Goal: Information Seeking & Learning: Learn about a topic

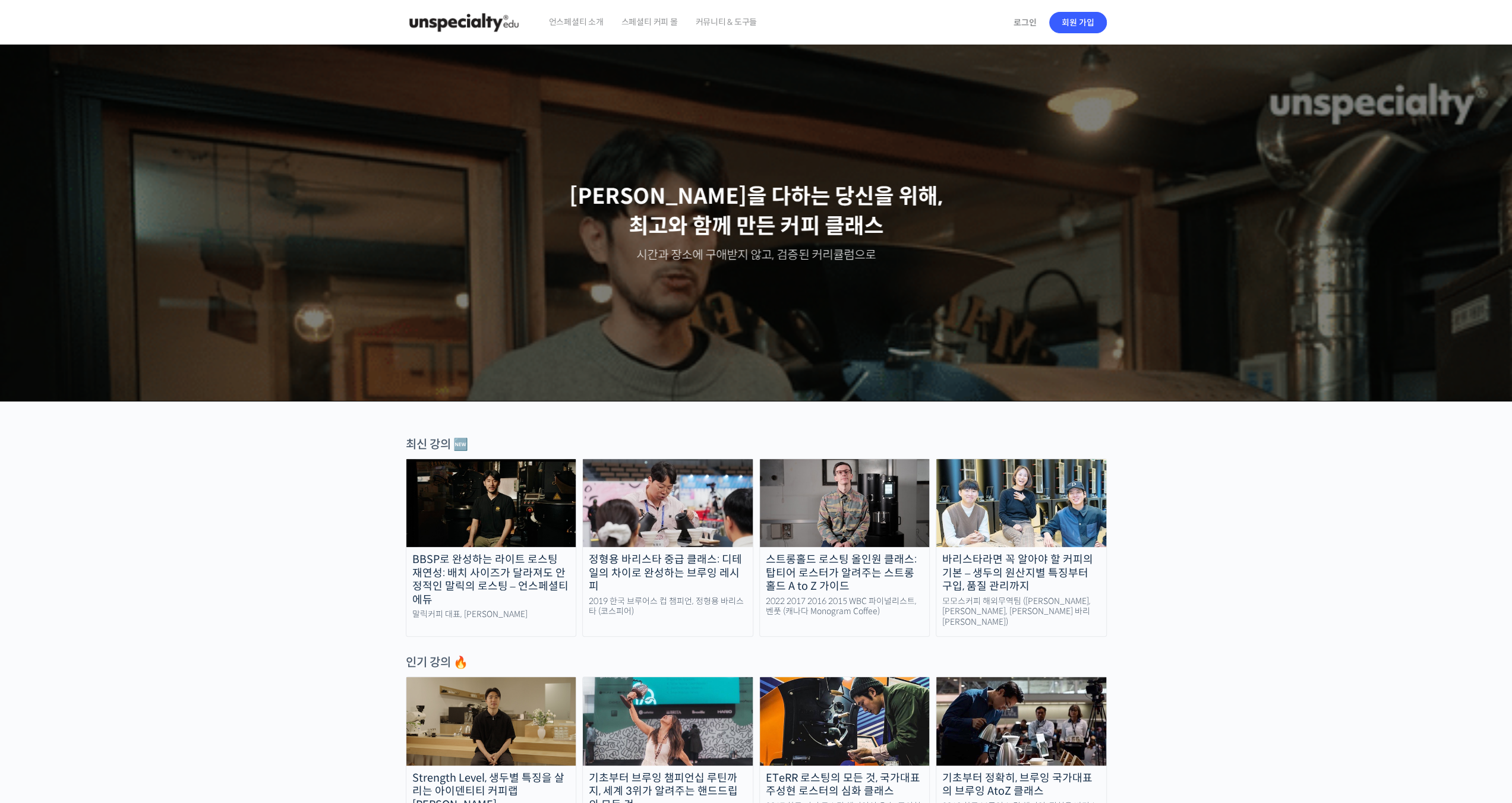
click at [588, 22] on span "언스페셜티 소개" at bounding box center [575, 21] width 55 height 45
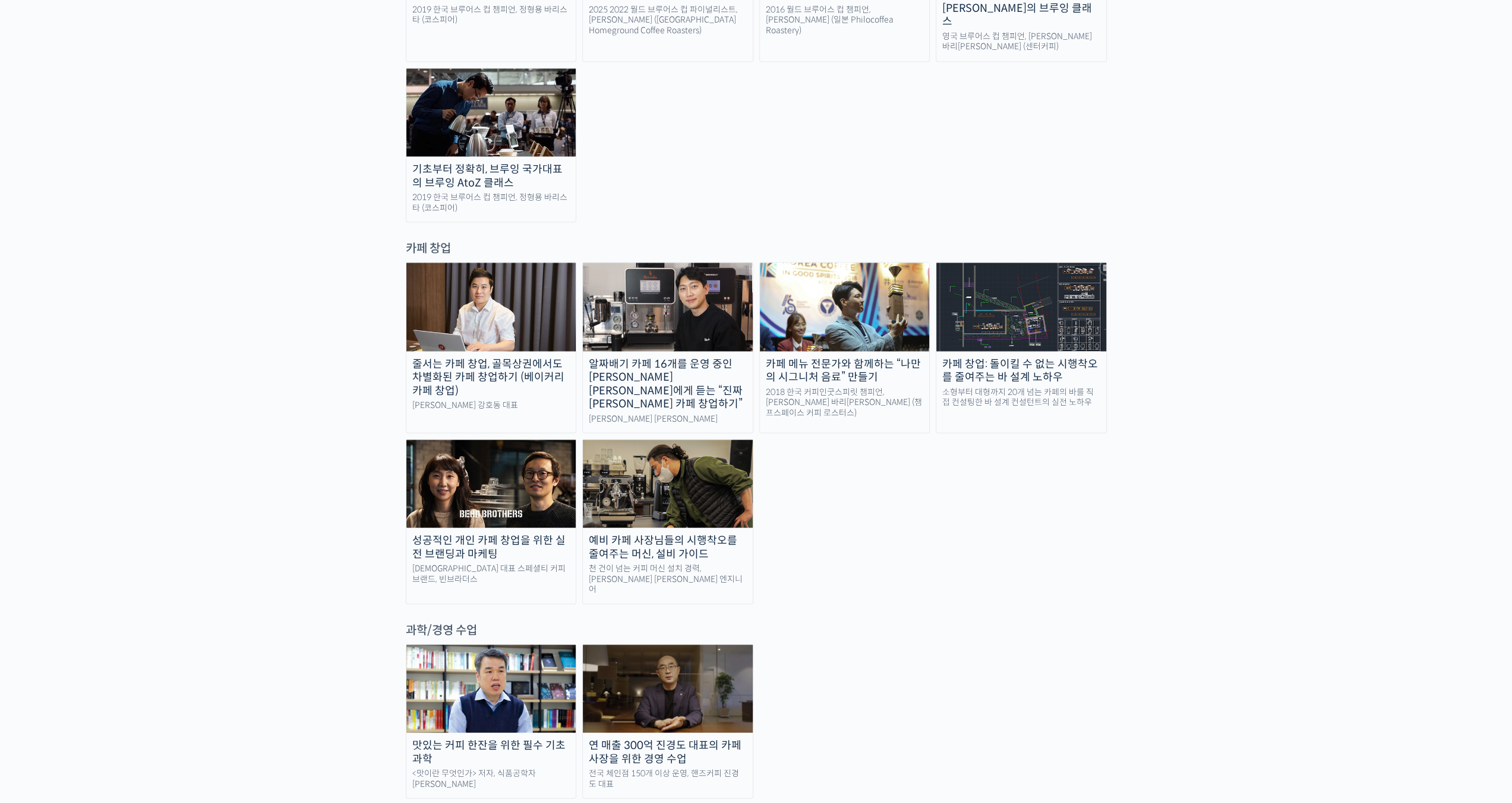
scroll to position [2094, 0]
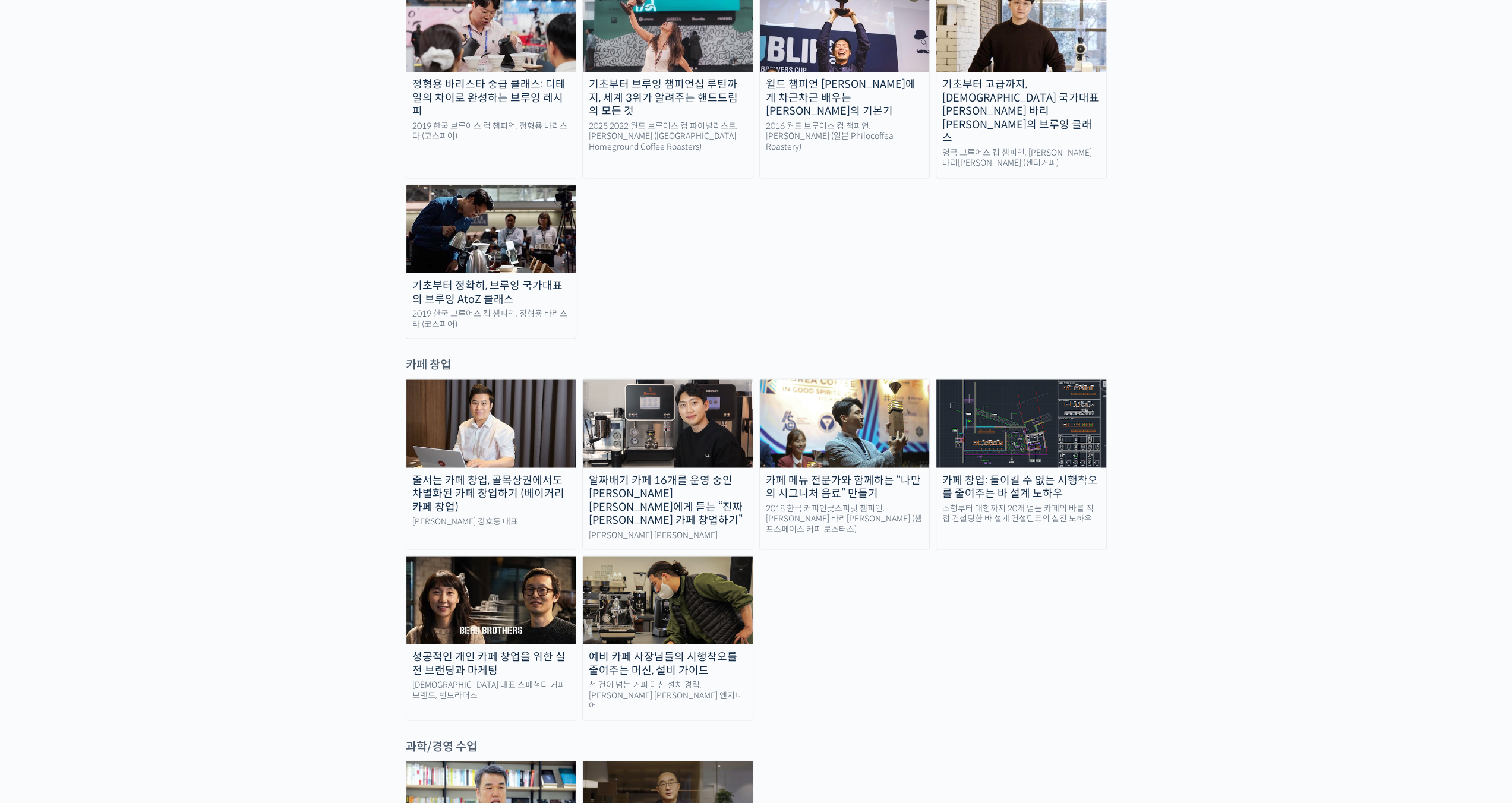
click at [719, 556] on img at bounding box center [668, 600] width 170 height 88
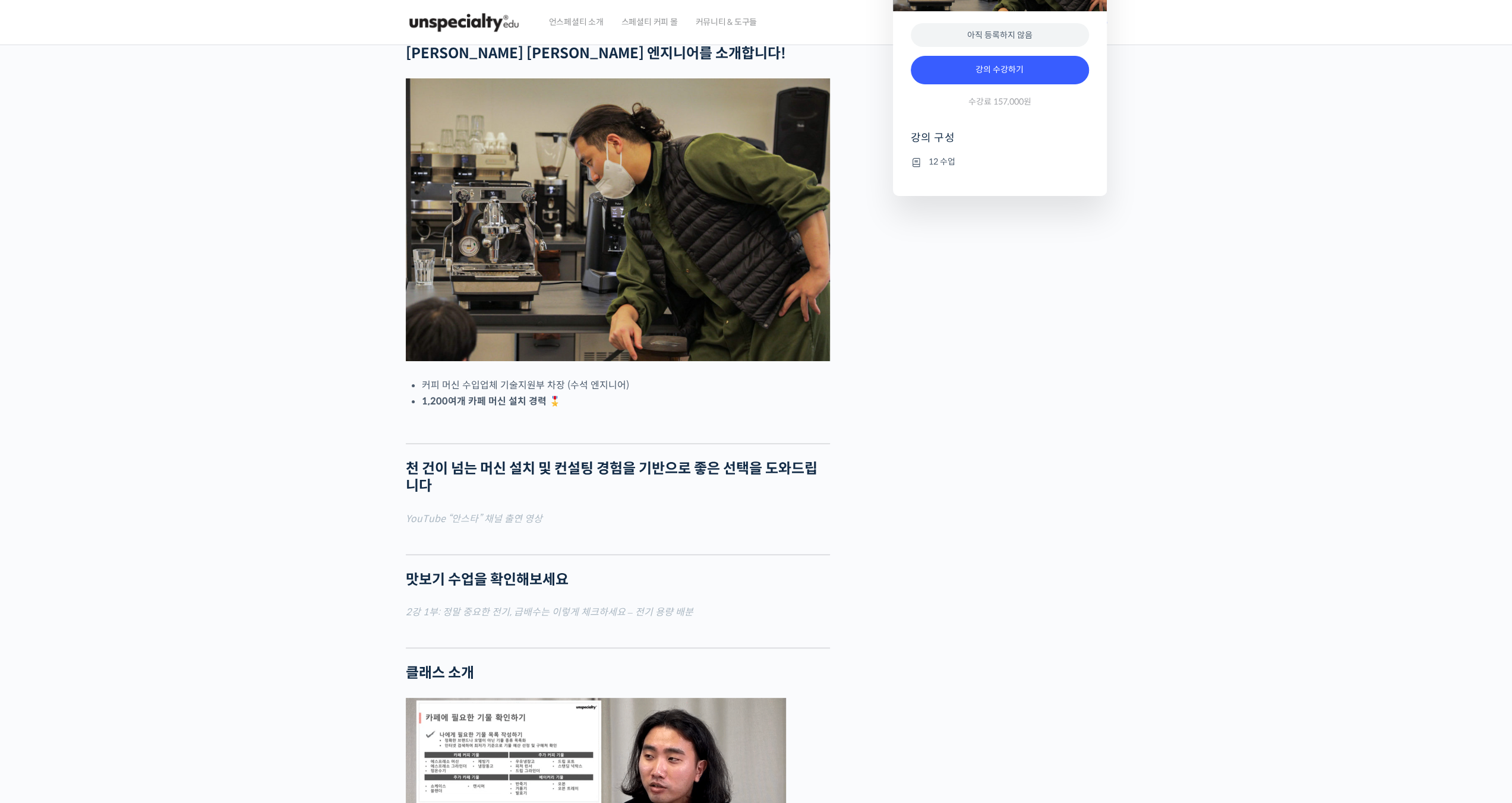
checkbox input "true"
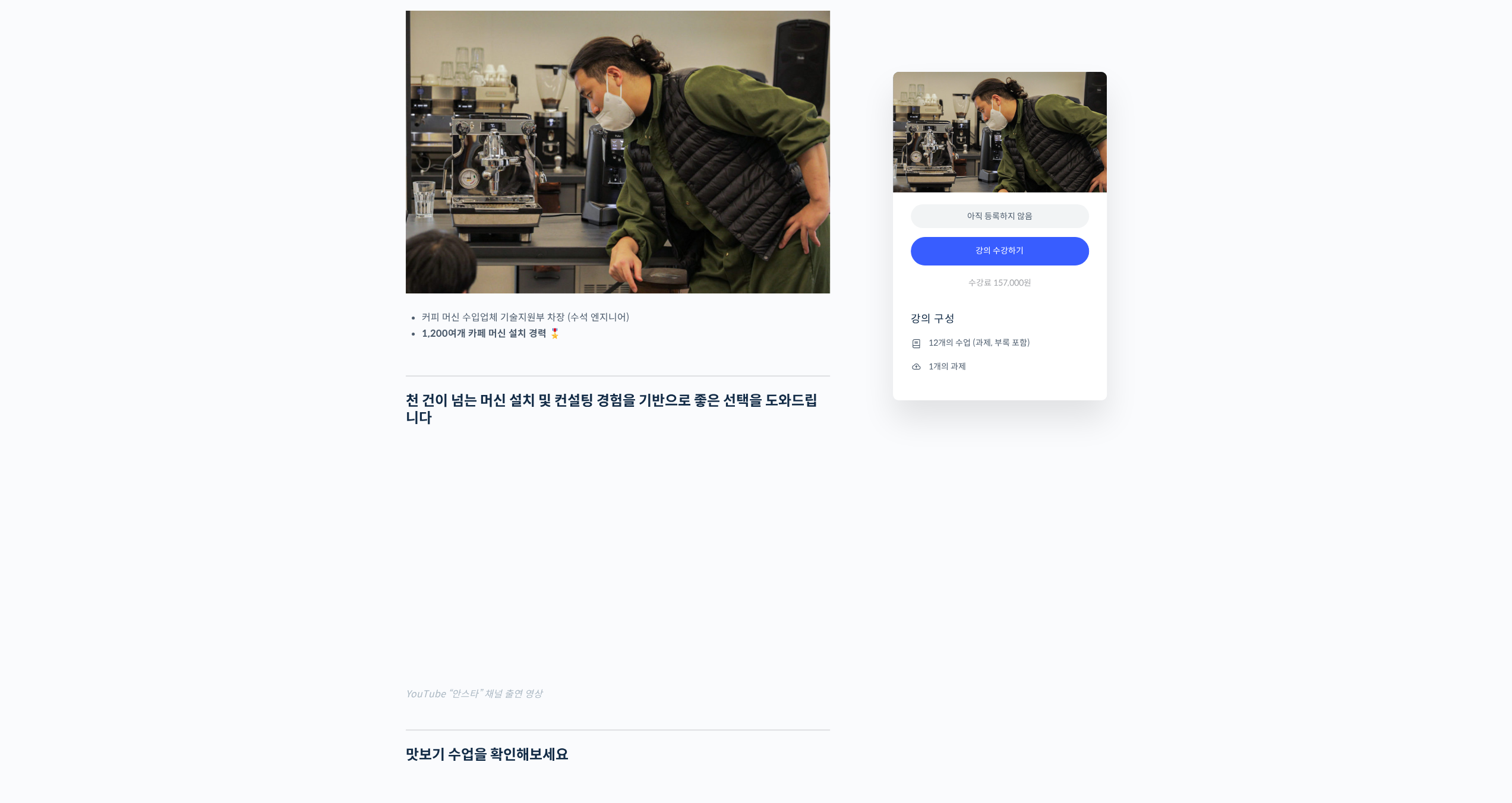
scroll to position [139, 0]
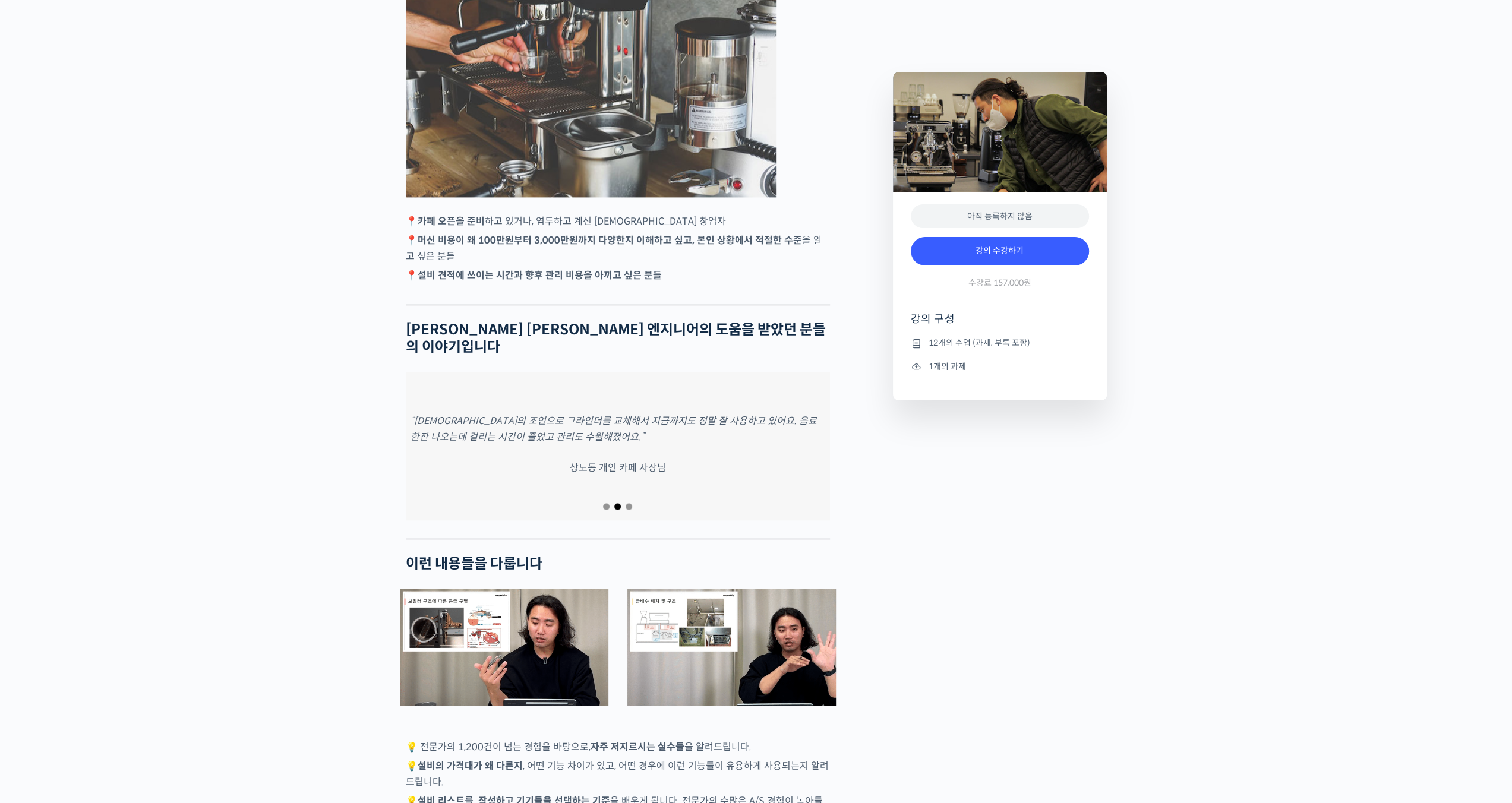
scroll to position [1663, 0]
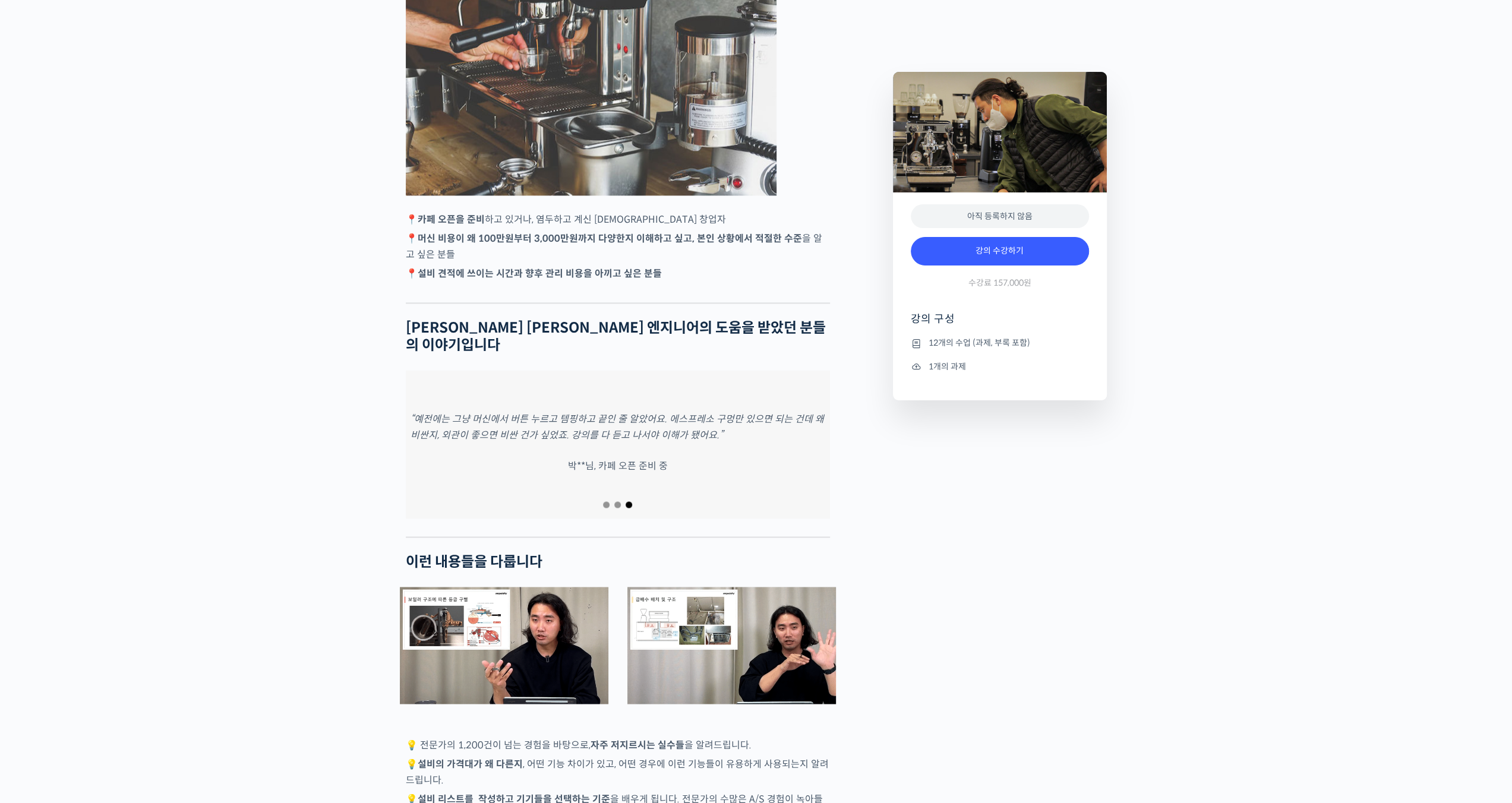
click at [619, 501] on span "Go to slide 2" at bounding box center [618, 505] width 7 height 7
click at [604, 501] on span "Go to slide 1" at bounding box center [606, 505] width 7 height 7
click at [607, 501] on span "Go to slide 1" at bounding box center [606, 505] width 7 height 7
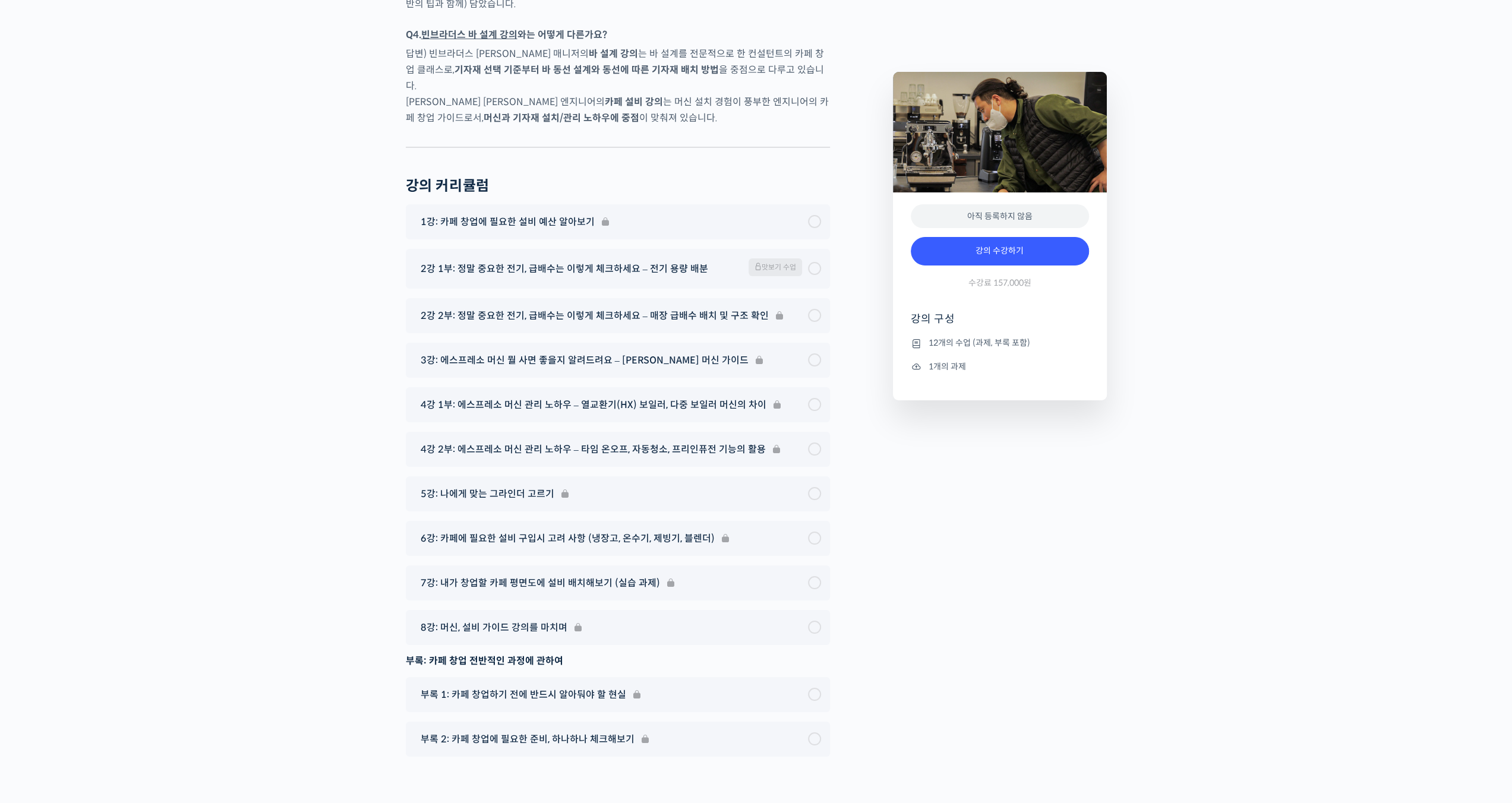
scroll to position [4238, 0]
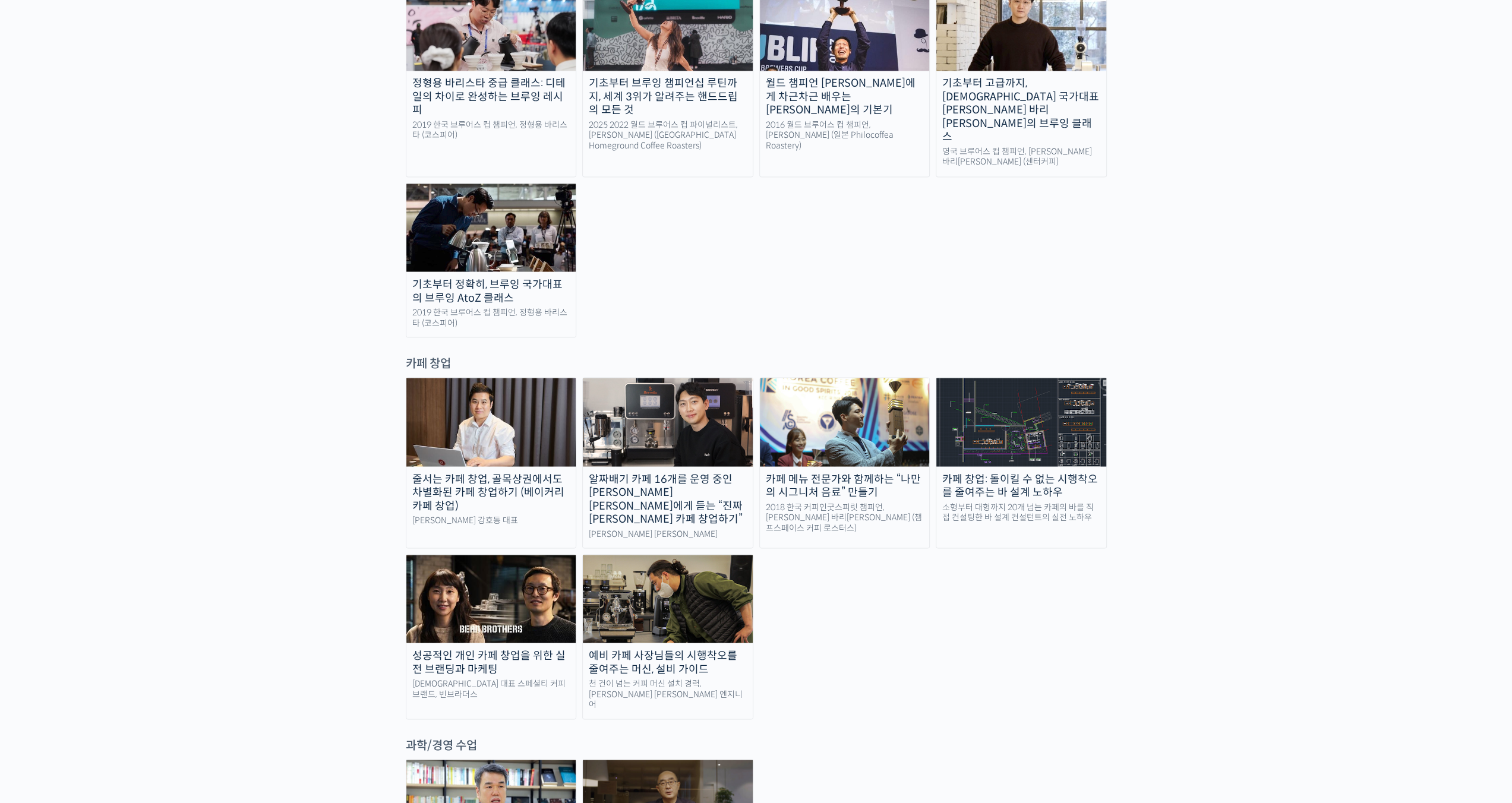
click at [655, 472] on div "알짜배기 카페 16개를 운영 중인 [PERSON_NAME] [PERSON_NAME]에게 듣는 “진짜 [PERSON_NAME] 카페 창업하기”" at bounding box center [668, 499] width 170 height 54
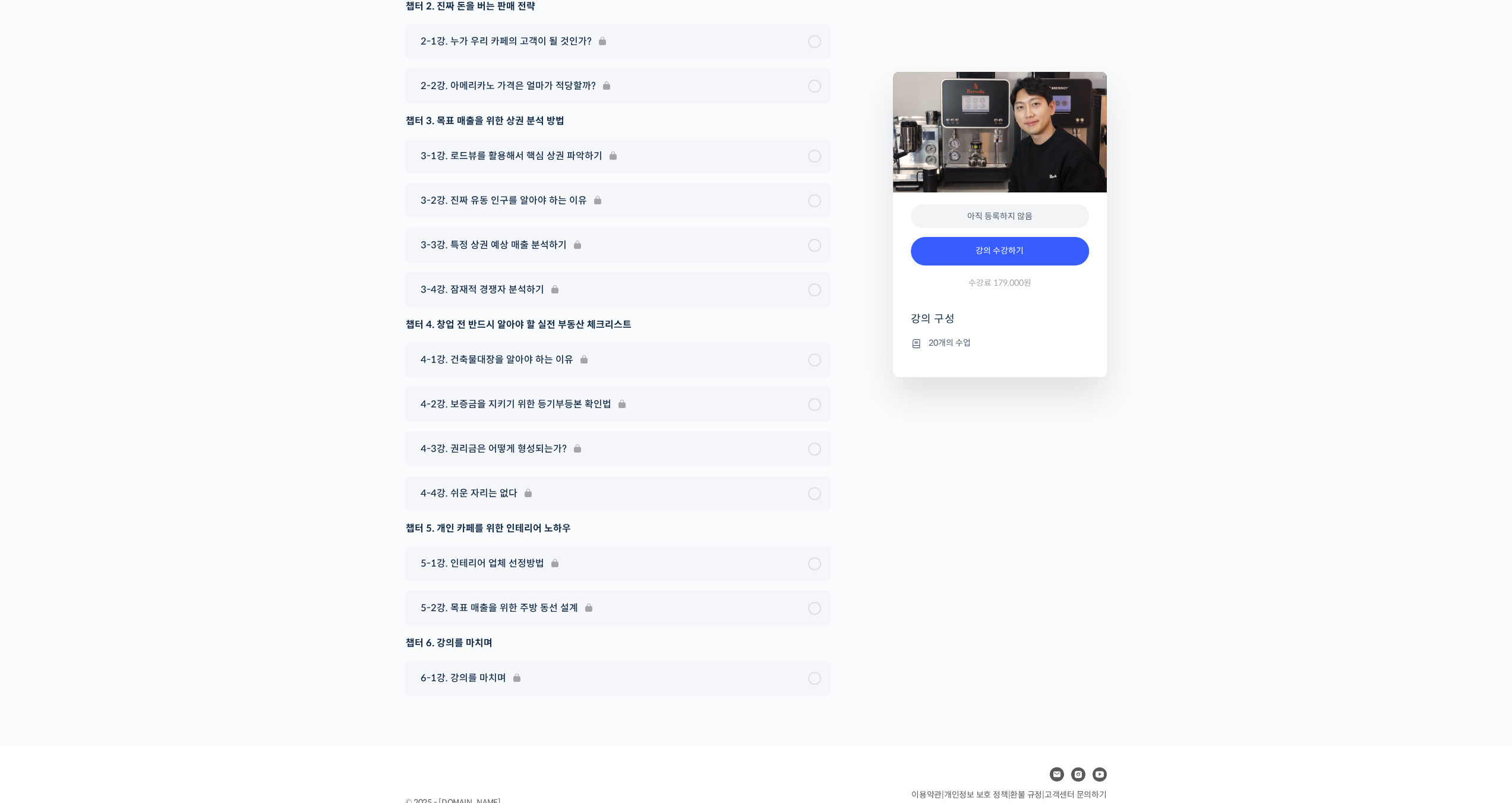
scroll to position [4808, 0]
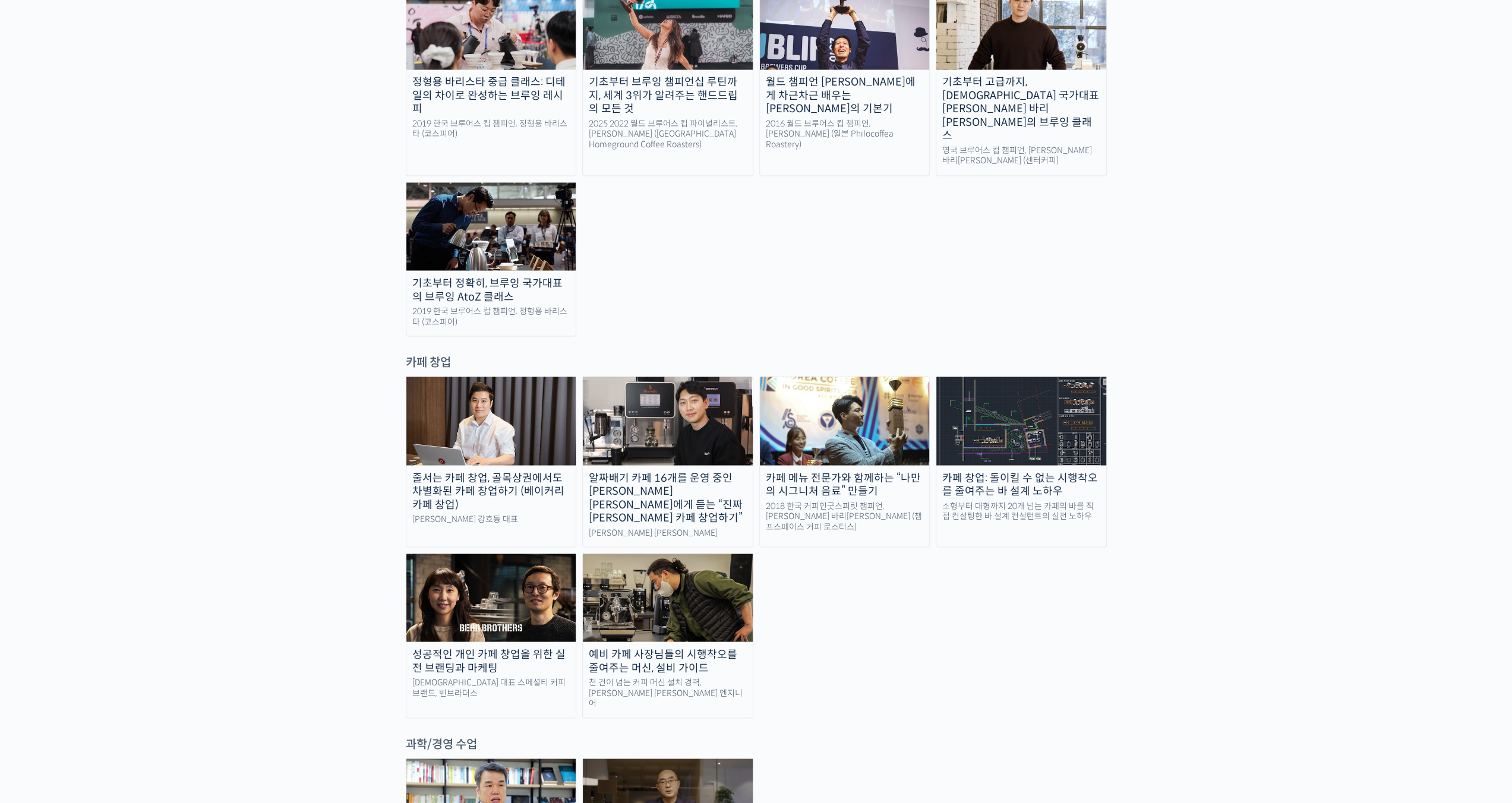
click at [1007, 376] on link "카페 창업: 돌이킬 수 없는 시행착오를 줄여주는 바 설계 노하우 소형부터 대형까지 20개 넘는 카페의 바를 직접 컨설팅한 바 설계 컨설턴트의 …" at bounding box center [1021, 461] width 171 height 171
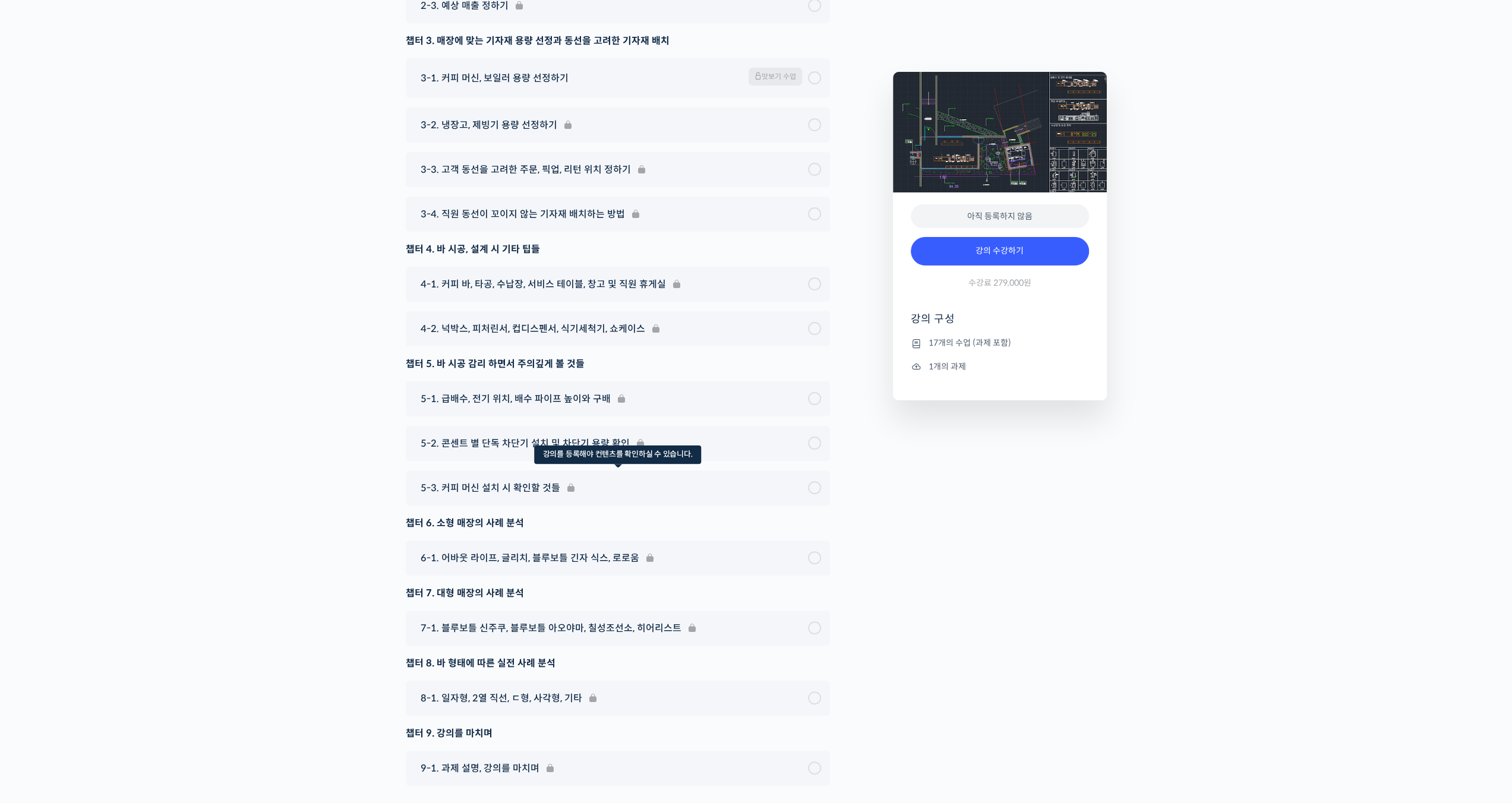
scroll to position [4574, 0]
